Goal: Complete application form: Complete application form

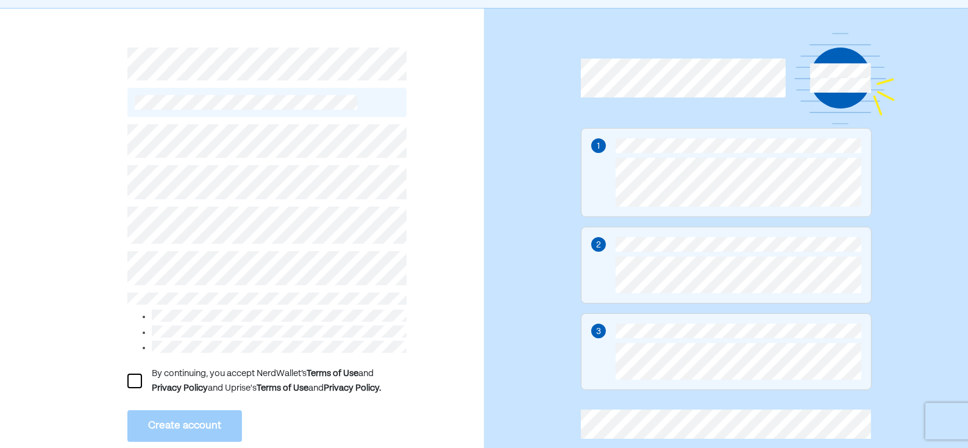
scroll to position [70, 0]
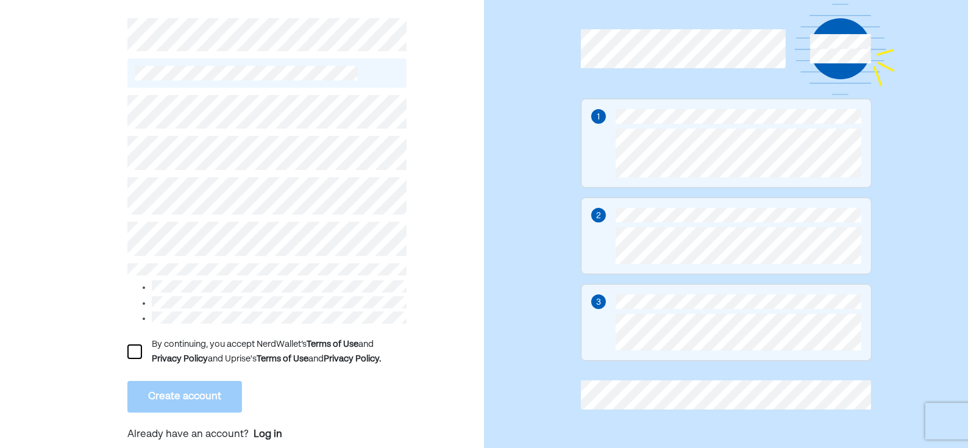
click at [130, 347] on div at bounding box center [134, 351] width 15 height 15
click at [106, 202] on div "L By continuing, you accept NerdWallet’s Terms of Use and Privacy Policy and Up…" at bounding box center [242, 215] width 484 height 473
click at [187, 386] on button "Create account" at bounding box center [184, 397] width 115 height 32
click at [219, 383] on button "Create account" at bounding box center [184, 397] width 115 height 32
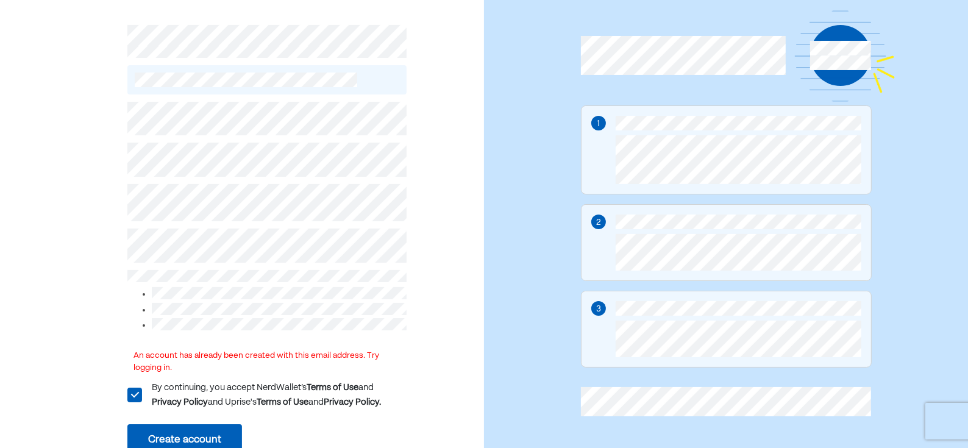
scroll to position [107, 0]
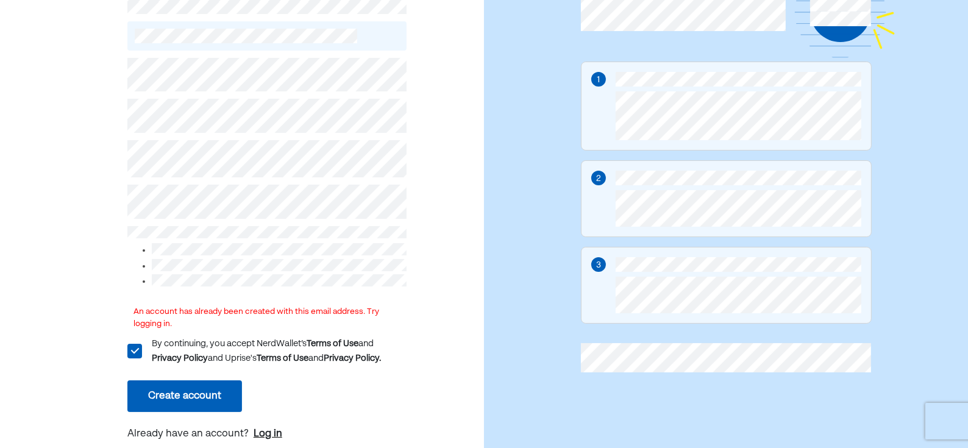
click at [262, 431] on div "Log in" at bounding box center [268, 434] width 29 height 15
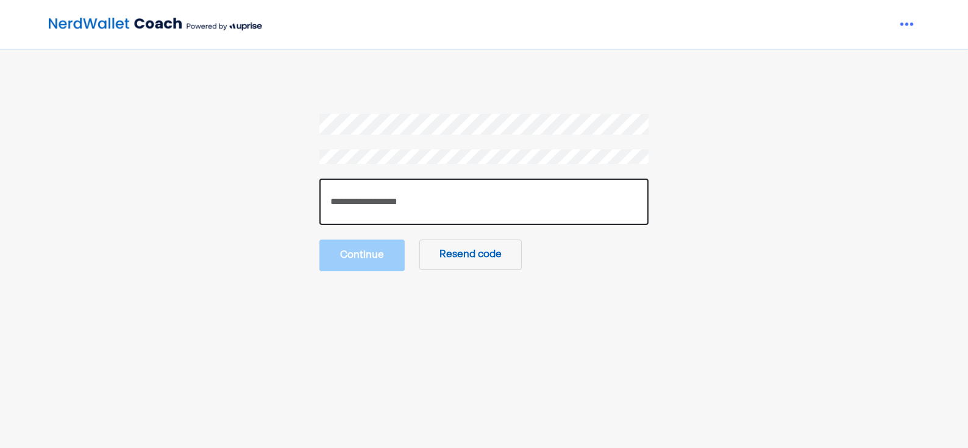
click at [422, 191] on input "number" at bounding box center [483, 202] width 329 height 46
paste input "******"
type input "******"
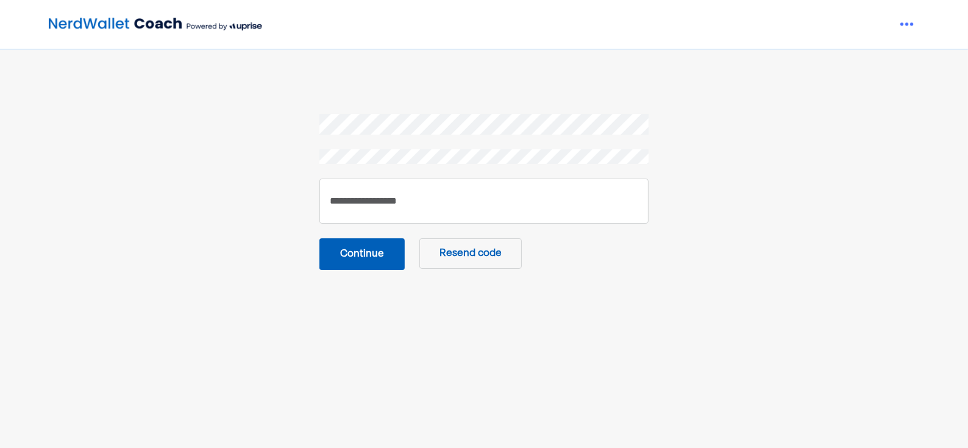
click at [392, 255] on button "Continue" at bounding box center [361, 254] width 85 height 32
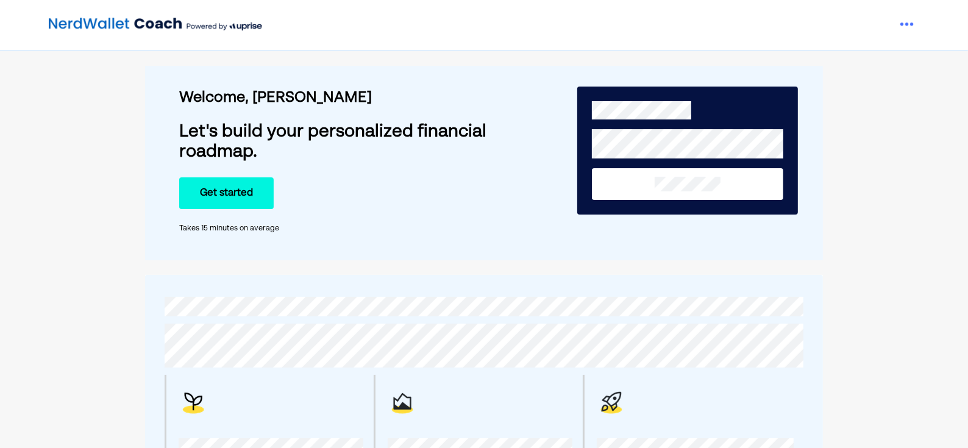
click at [205, 212] on div "Welcome, [PERSON_NAME] Let's build your personalized financial roadmap. Get sta…" at bounding box center [336, 163] width 315 height 180
click at [216, 189] on button "Get started" at bounding box center [226, 193] width 94 height 32
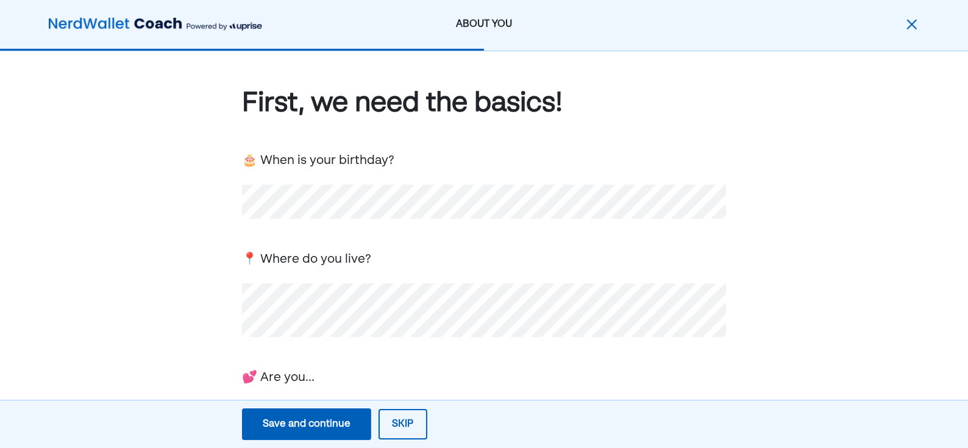
click at [362, 354] on div "First, we need the basics! 🎂 When is your birthday? 📍 Where do you live? 💕 Are …" at bounding box center [484, 378] width 484 height 586
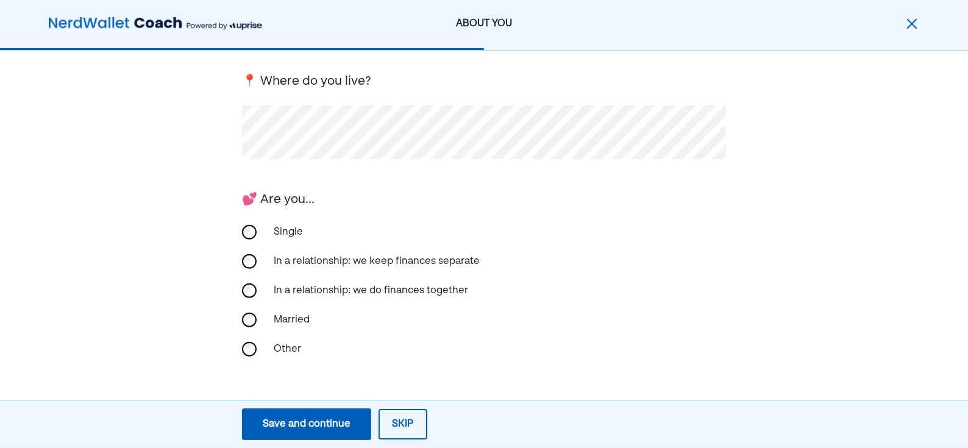
scroll to position [244, 0]
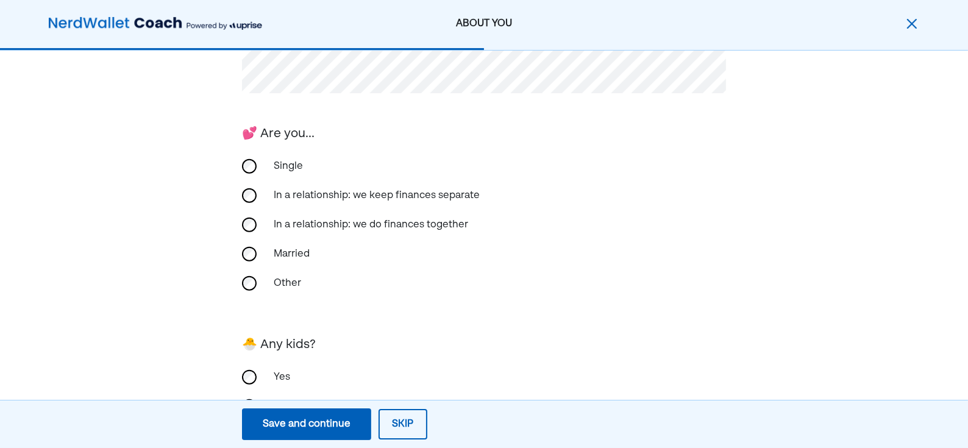
click at [285, 161] on div "Single" at bounding box center [327, 166] width 122 height 29
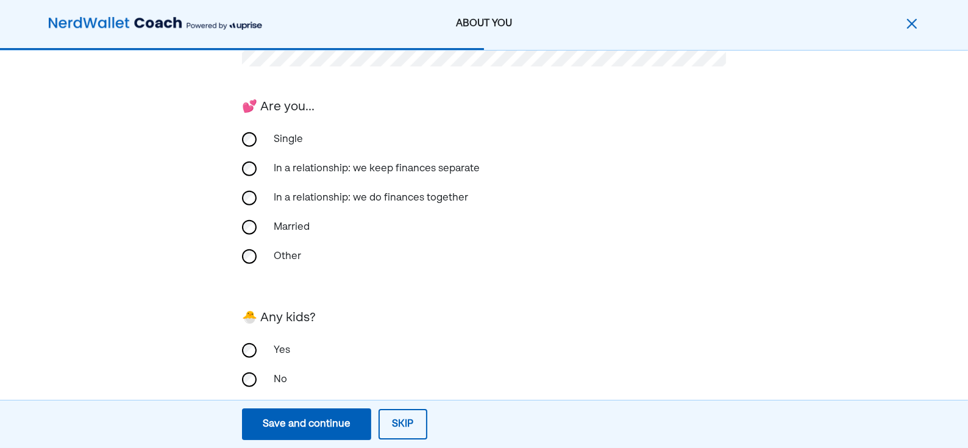
scroll to position [295, 0]
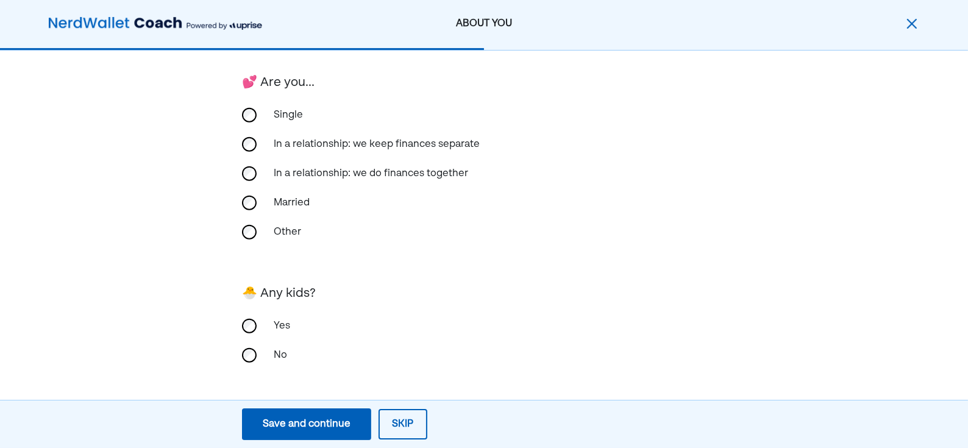
click at [258, 325] on div "Yes" at bounding box center [484, 326] width 484 height 29
click at [319, 430] on div "Save and continue" at bounding box center [307, 424] width 88 height 15
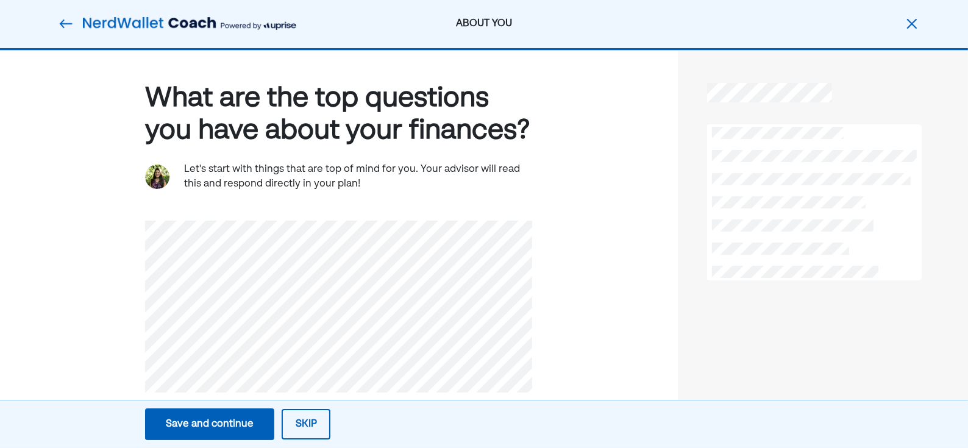
scroll to position [0, 0]
